Goal: Transaction & Acquisition: Purchase product/service

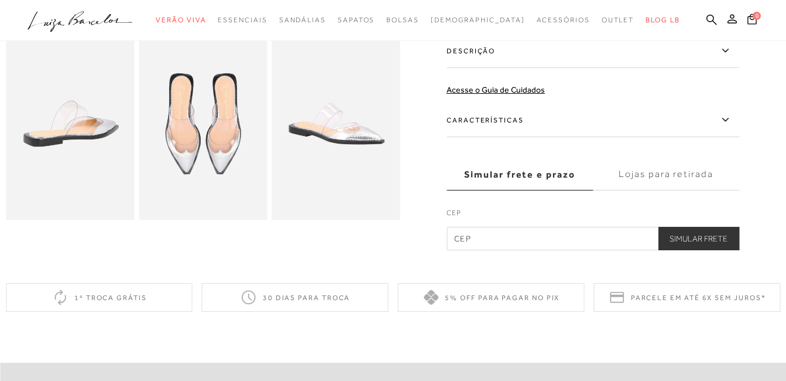
scroll to position [343, 0]
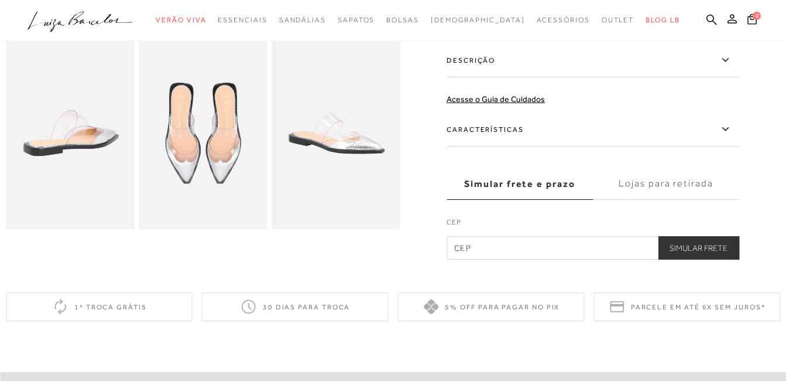
click at [231, 168] on img at bounding box center [203, 133] width 128 height 193
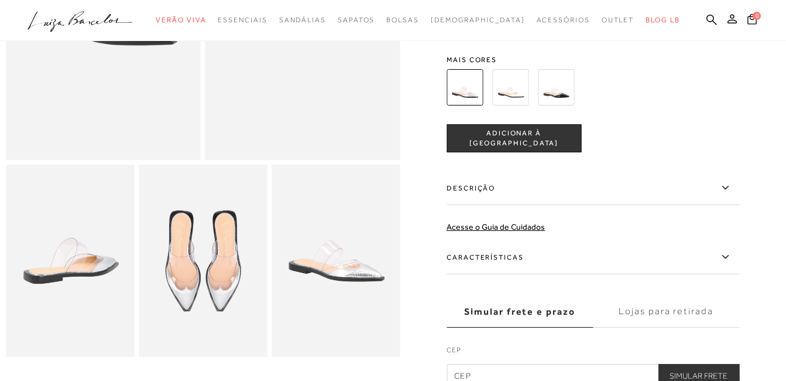
scroll to position [0, 0]
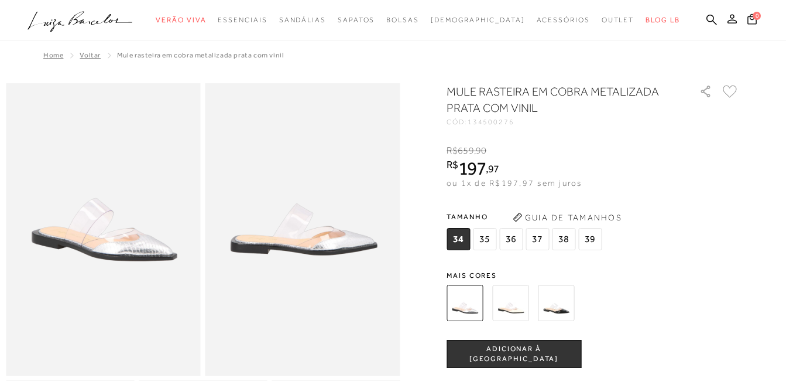
click at [513, 355] on span "ADICIONAR À [GEOGRAPHIC_DATA]" at bounding box center [513, 354] width 133 height 20
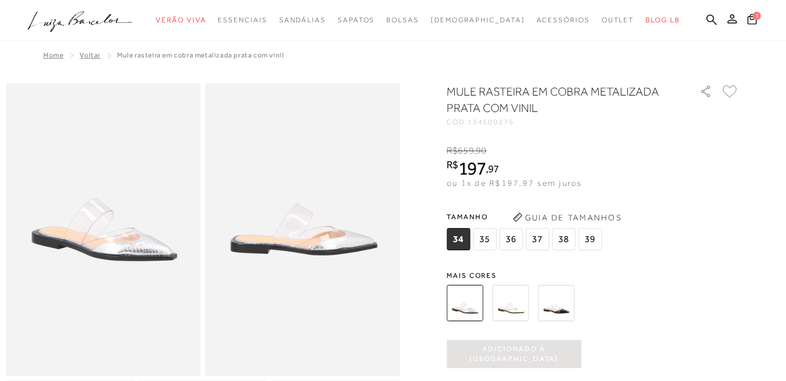
click at [538, 239] on span "37" at bounding box center [537, 239] width 23 height 22
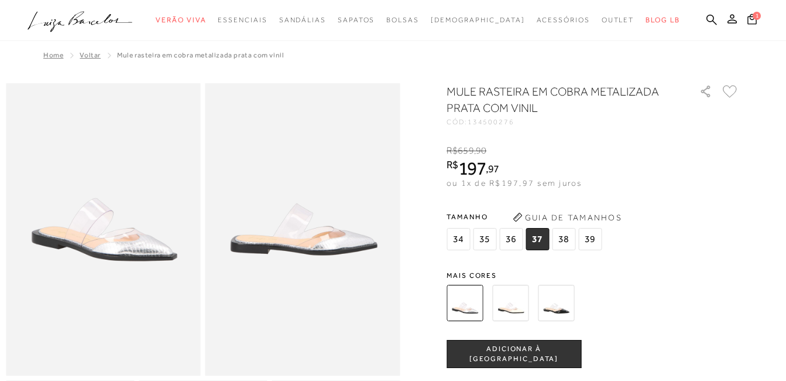
click at [555, 352] on span "ADICIONAR À [GEOGRAPHIC_DATA]" at bounding box center [513, 354] width 133 height 20
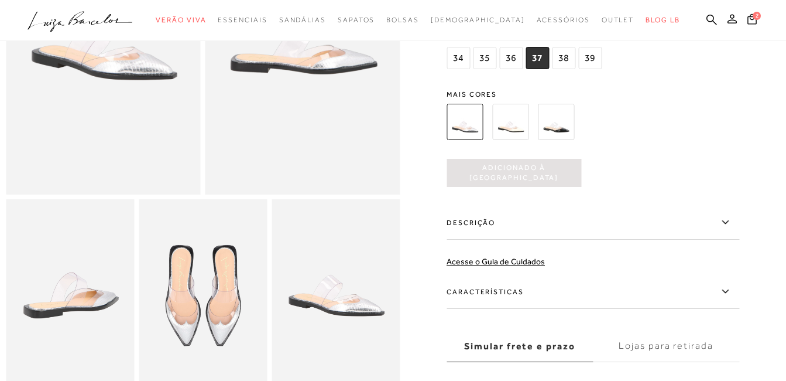
scroll to position [147, 0]
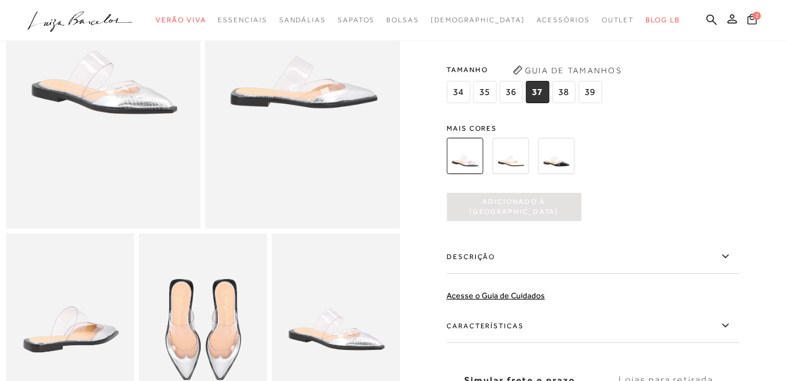
click at [753, 22] on icon at bounding box center [752, 18] width 11 height 13
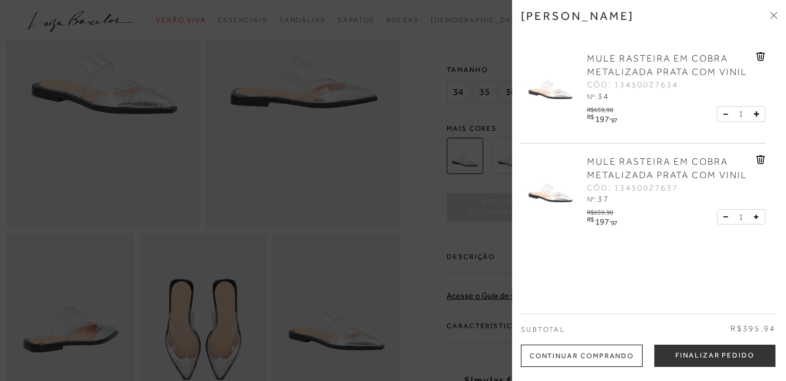
click at [724, 114] on icon at bounding box center [726, 114] width 4 height 1
click at [761, 56] on icon at bounding box center [761, 56] width 1 height 5
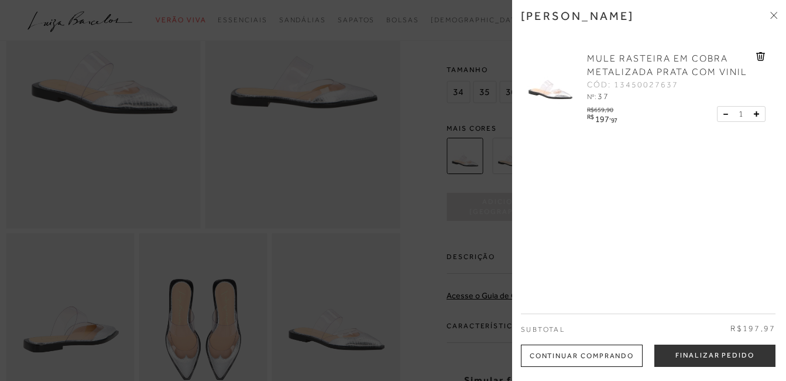
click at [761, 56] on icon at bounding box center [760, 56] width 9 height 9
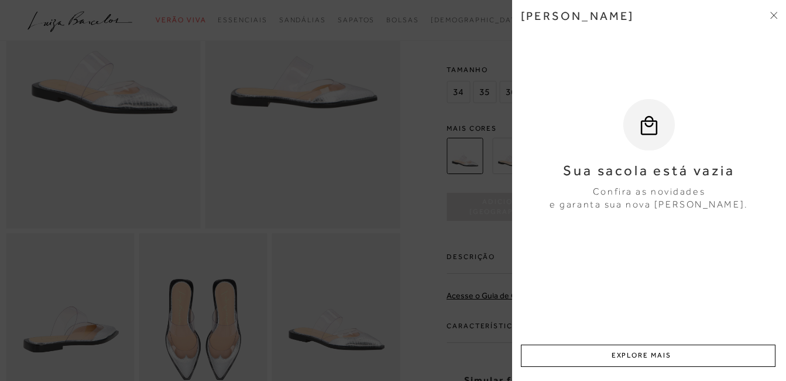
click at [223, 232] on div at bounding box center [393, 190] width 786 height 381
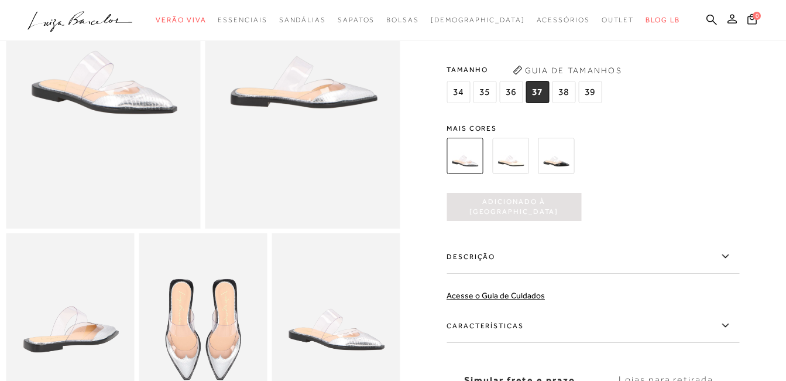
click at [514, 94] on span "36" at bounding box center [510, 92] width 23 height 22
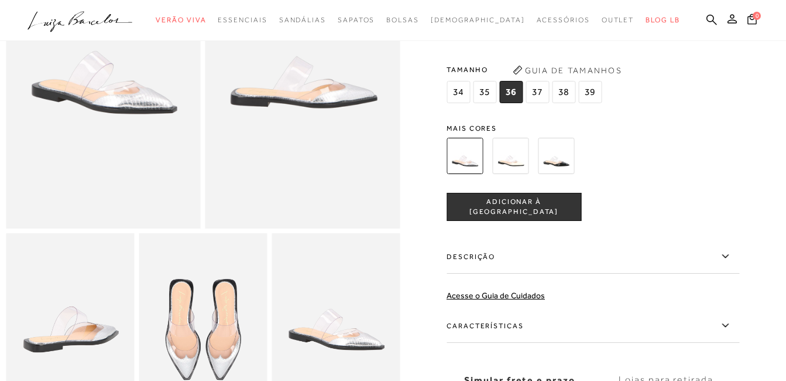
click at [542, 208] on span "ADICIONAR À [GEOGRAPHIC_DATA]" at bounding box center [513, 207] width 133 height 20
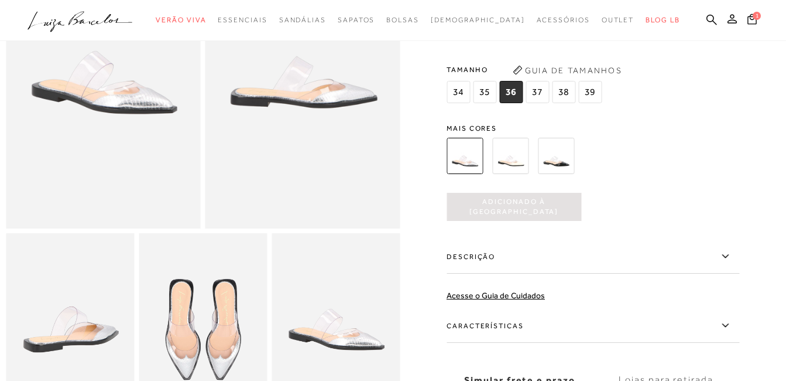
scroll to position [0, 0]
click at [750, 19] on icon at bounding box center [752, 18] width 9 height 11
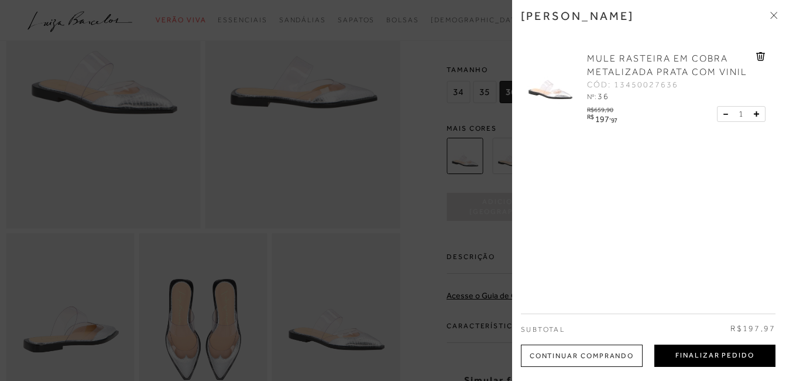
click at [724, 355] on button "Finalizar Pedido" at bounding box center [715, 355] width 121 height 22
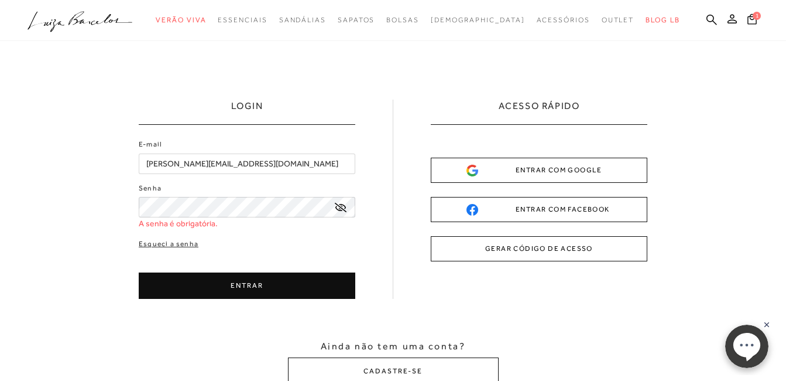
click at [279, 290] on button "ENTRAR" at bounding box center [247, 285] width 217 height 26
click at [342, 208] on icon at bounding box center [341, 207] width 12 height 9
click at [342, 208] on icon at bounding box center [341, 208] width 12 height 8
click at [342, 208] on icon at bounding box center [341, 207] width 12 height 9
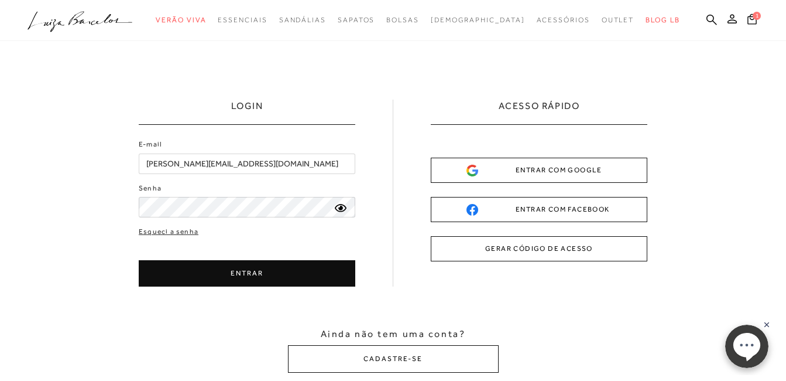
click at [289, 278] on button "ENTRAR" at bounding box center [247, 273] width 217 height 26
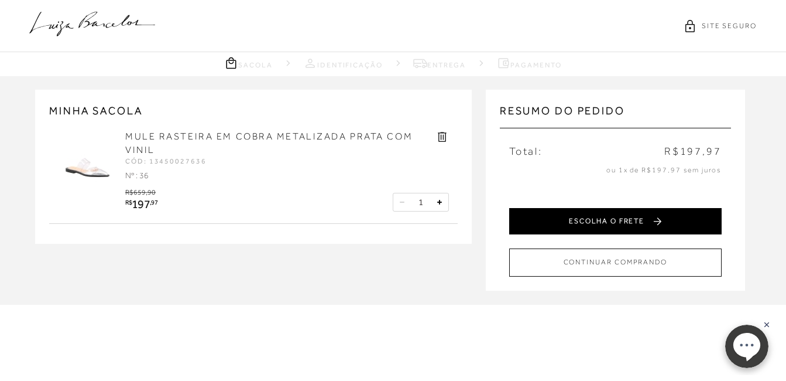
click at [622, 224] on button "ESCOLHA O FRETE" at bounding box center [615, 221] width 213 height 26
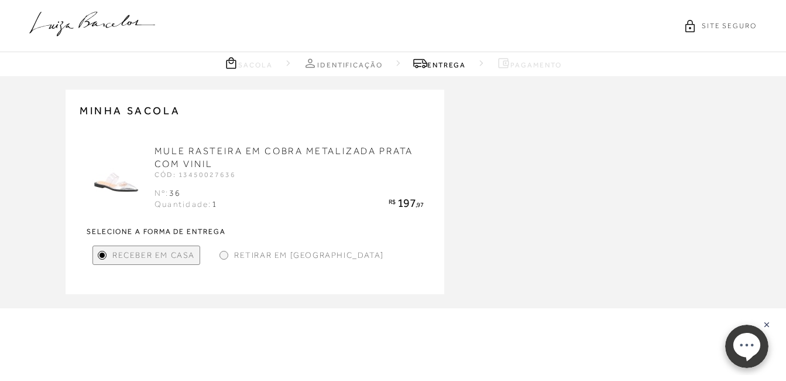
scroll to position [70, 0]
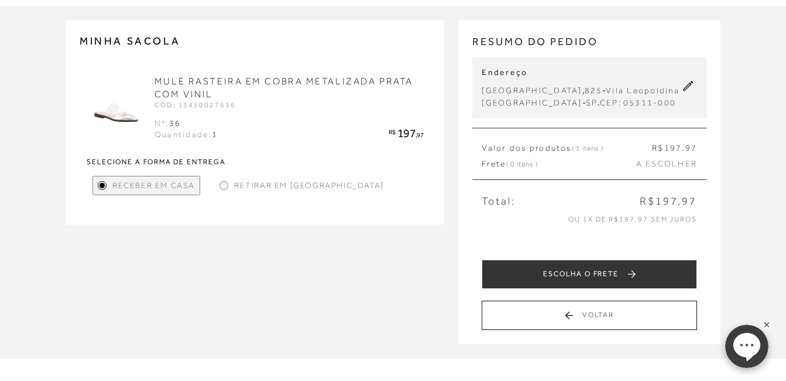
click at [577, 276] on button "ESCOLHA O FRETE" at bounding box center [589, 273] width 215 height 29
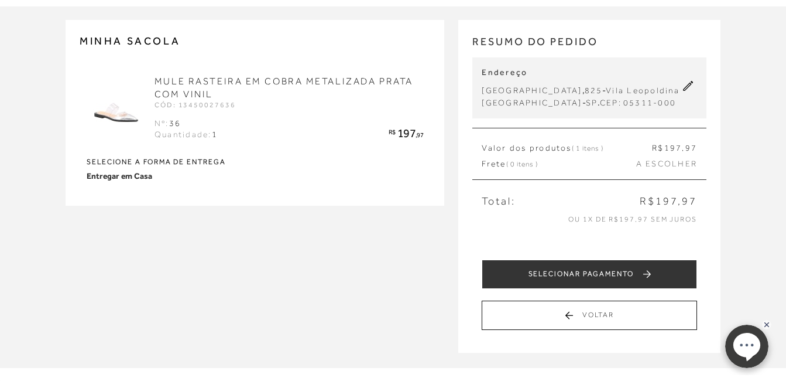
scroll to position [0, 0]
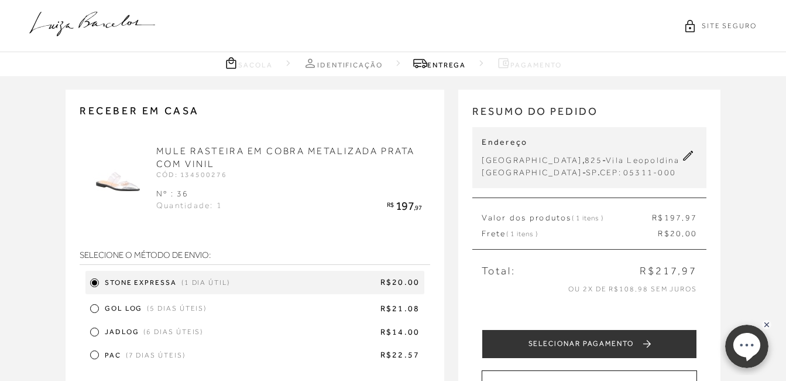
click at [292, 338] on span "R$14.00" at bounding box center [314, 332] width 212 height 12
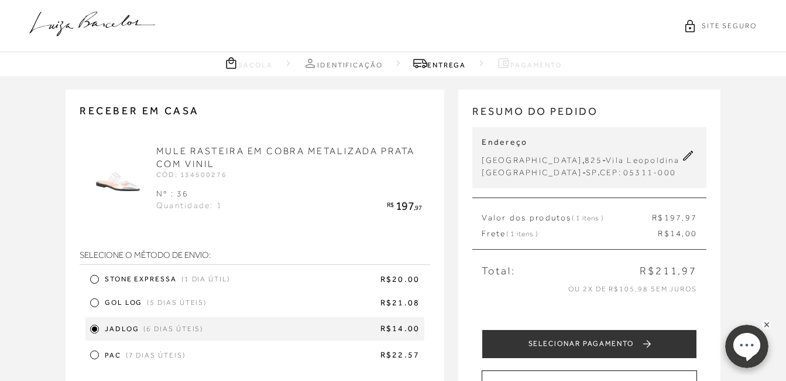
click at [100, 275] on div "Stone Expressa (1 dia útil) R$20.00" at bounding box center [255, 279] width 340 height 18
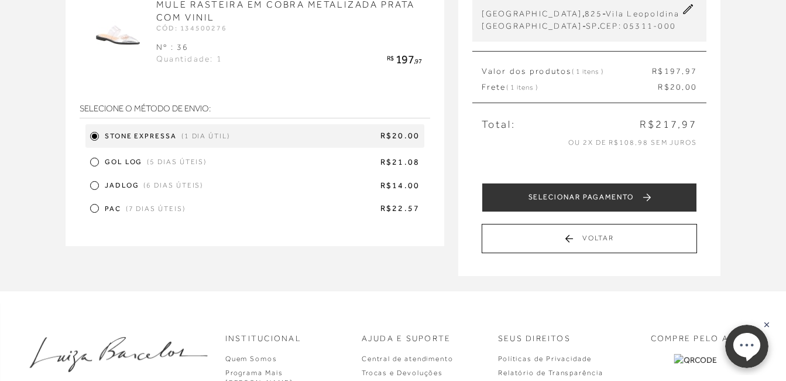
scroll to position [128, 0]
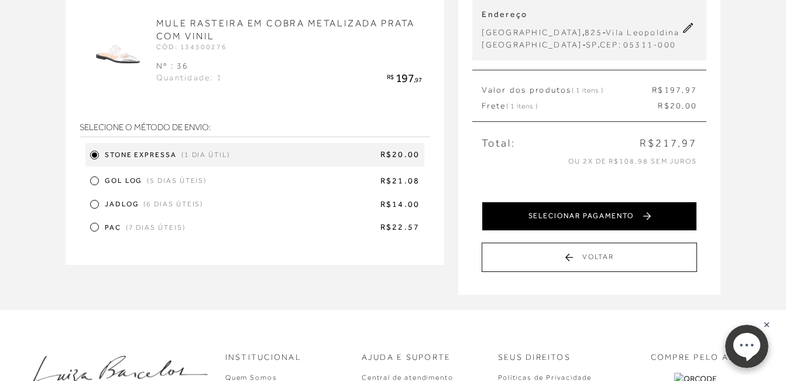
click at [616, 218] on button "SELECIONAR PAGAMENTO" at bounding box center [589, 215] width 215 height 29
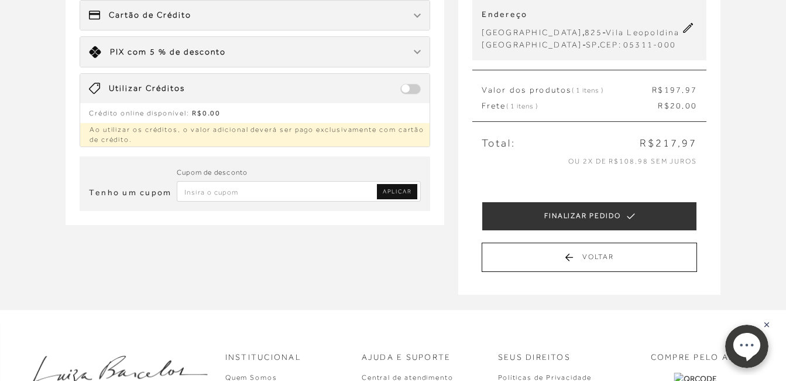
drag, startPoint x: 409, startPoint y: 91, endPoint x: 415, endPoint y: 92, distance: 6.5
click at [415, 92] on span at bounding box center [410, 89] width 20 height 11
click at [406, 90] on span at bounding box center [410, 89] width 20 height 11
drag, startPoint x: 409, startPoint y: 90, endPoint x: 393, endPoint y: 90, distance: 15.8
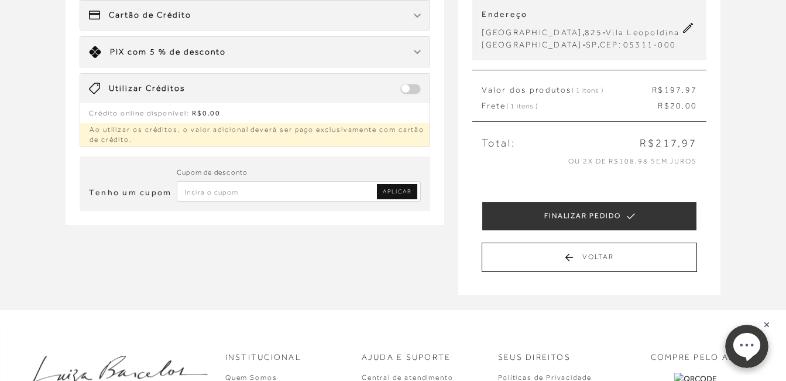
click at [393, 90] on div "Utilizar Créditos" at bounding box center [255, 88] width 350 height 29
click at [406, 87] on span at bounding box center [410, 89] width 20 height 11
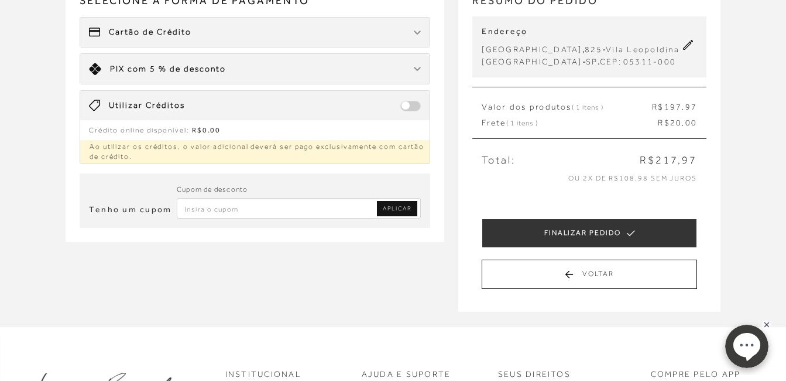
scroll to position [154, 0]
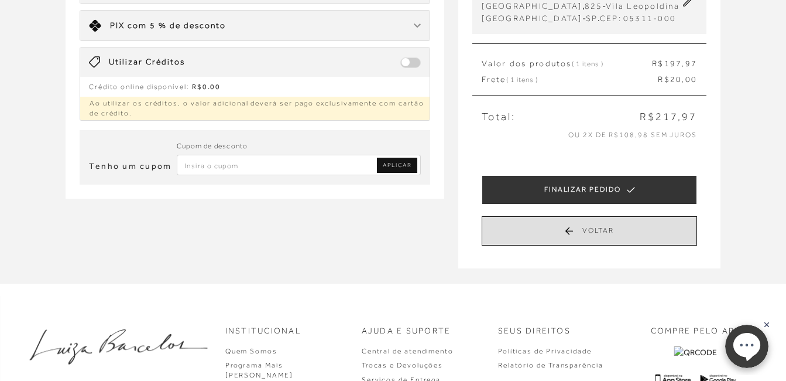
click at [650, 229] on button "Voltar" at bounding box center [589, 230] width 215 height 29
